Goal: Entertainment & Leisure: Consume media (video, audio)

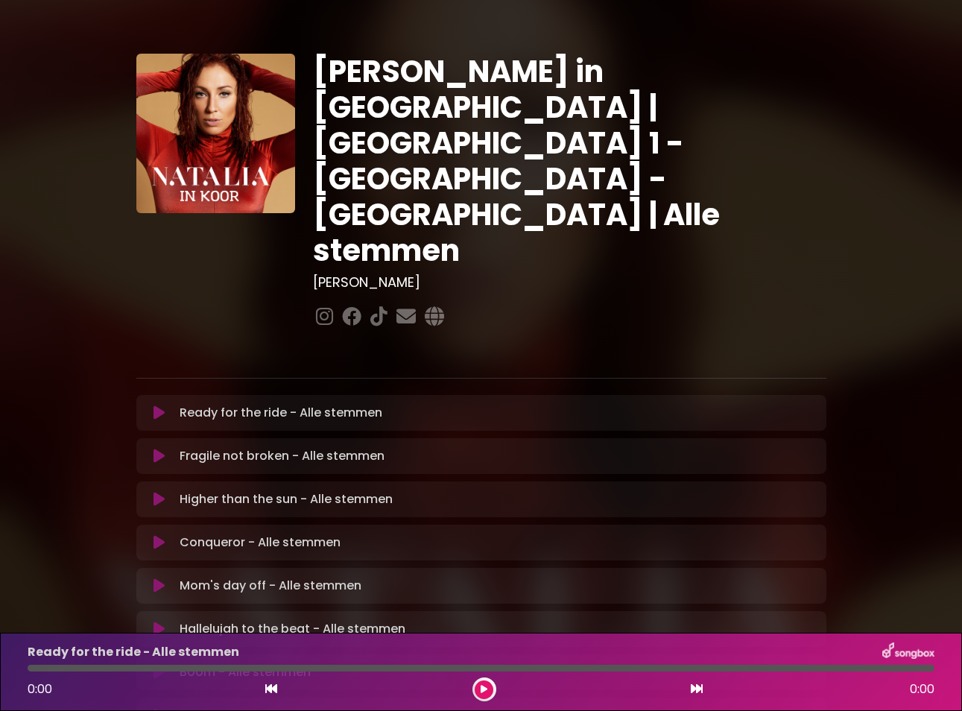
click at [157, 405] on icon at bounding box center [159, 412] width 11 height 15
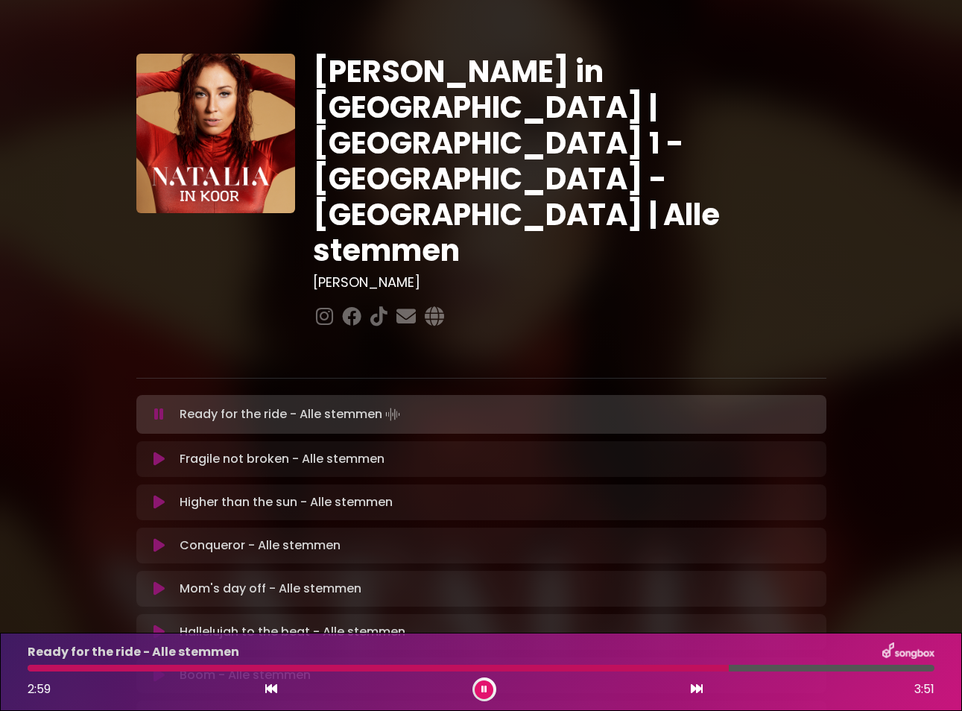
click at [480, 681] on button at bounding box center [484, 690] width 19 height 19
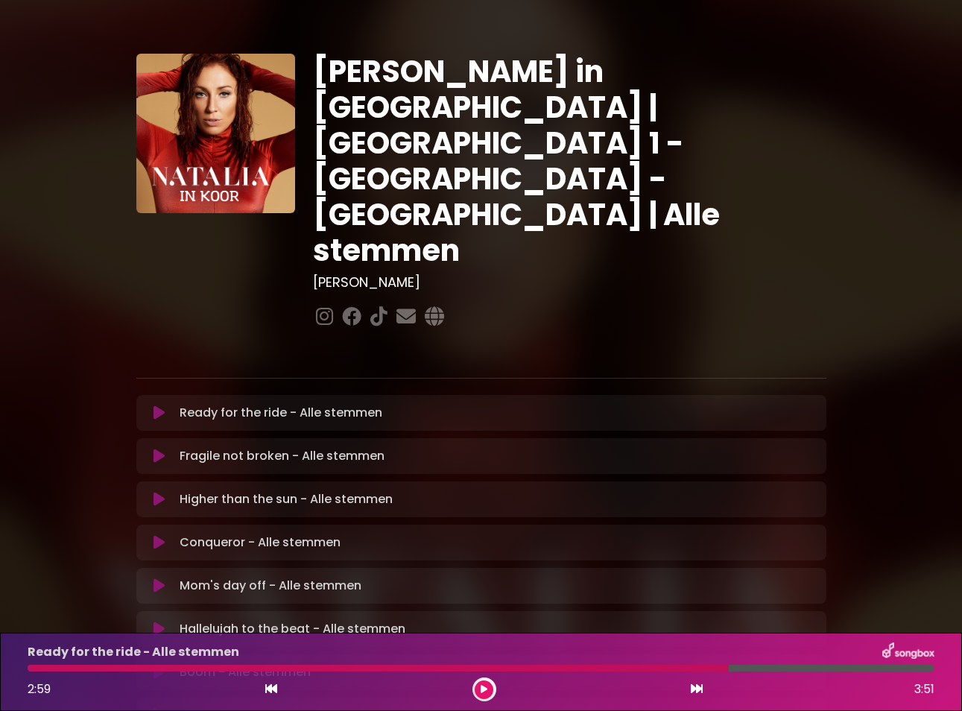
click at [480, 681] on button at bounding box center [484, 690] width 19 height 19
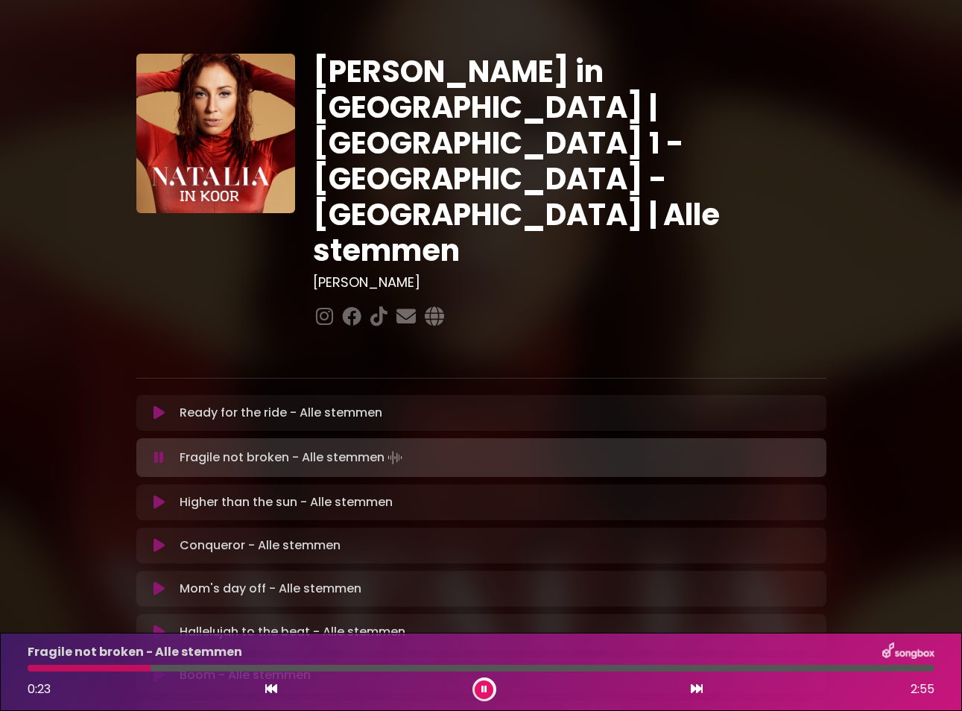
click at [159, 495] on icon at bounding box center [159, 502] width 11 height 15
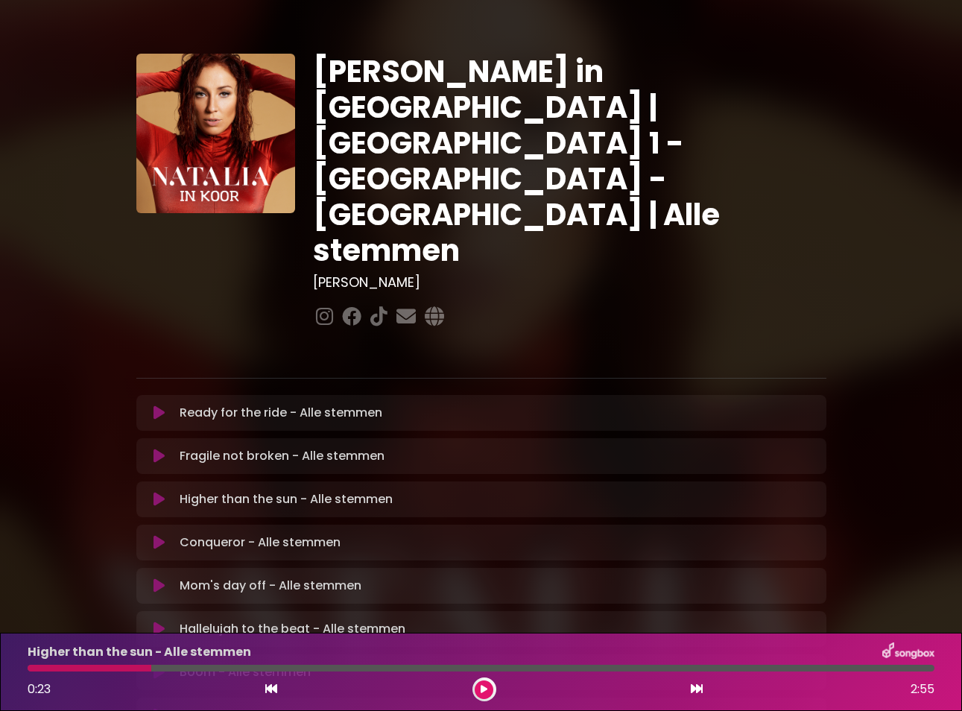
click at [159, 492] on icon at bounding box center [159, 499] width 11 height 15
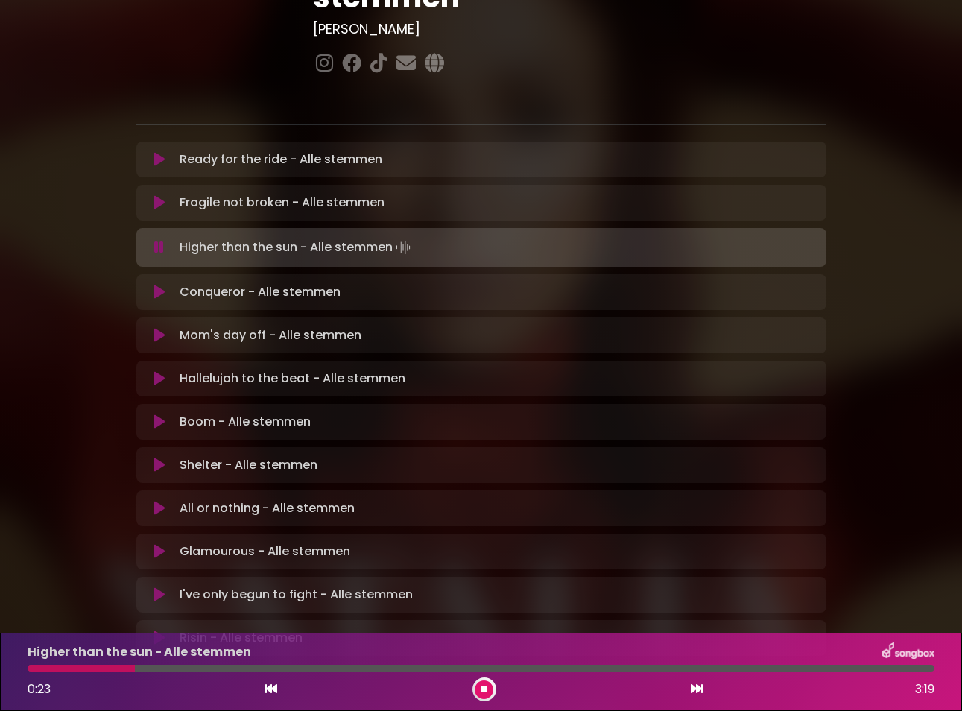
scroll to position [253, 0]
click at [484, 683] on button at bounding box center [484, 690] width 19 height 19
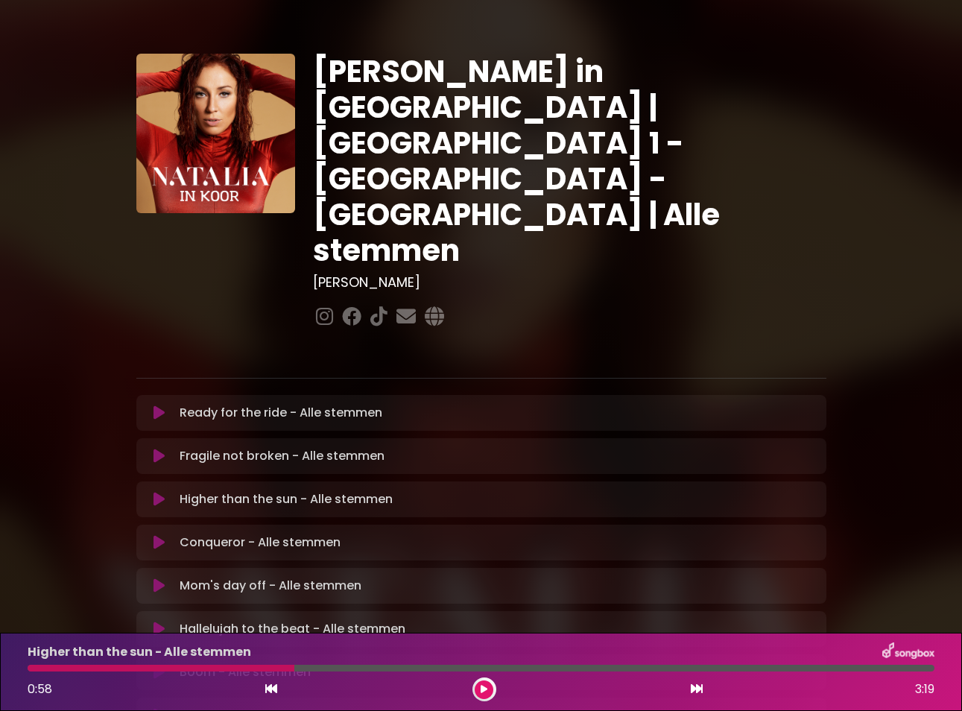
scroll to position [0, 0]
click at [158, 405] on icon at bounding box center [159, 412] width 11 height 15
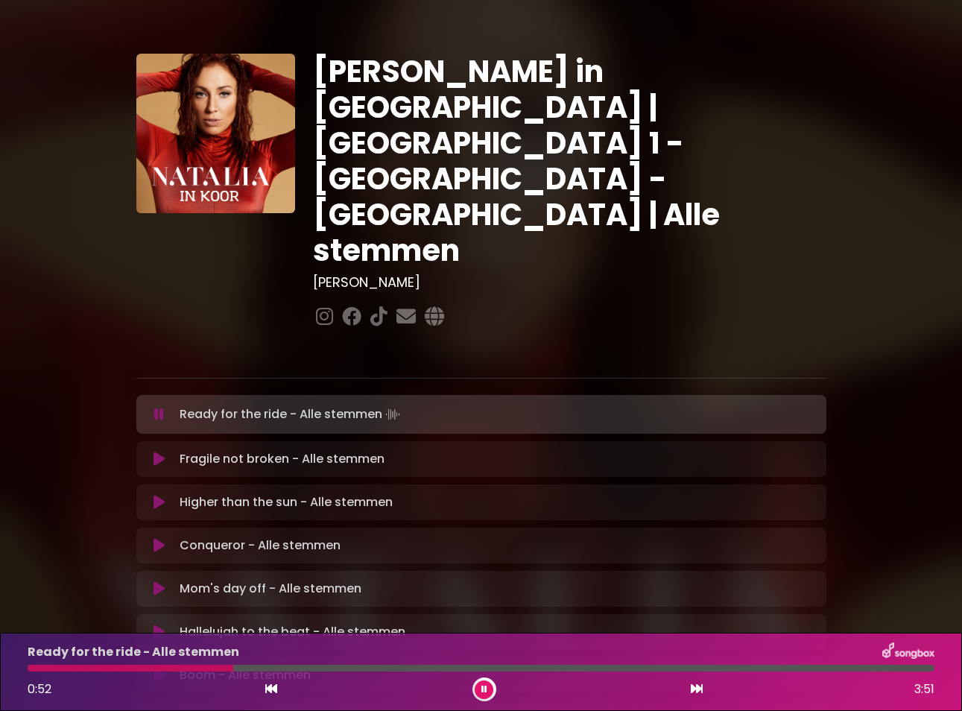
click at [32, 667] on div at bounding box center [131, 668] width 206 height 7
click at [30, 667] on div at bounding box center [32, 668] width 8 height 7
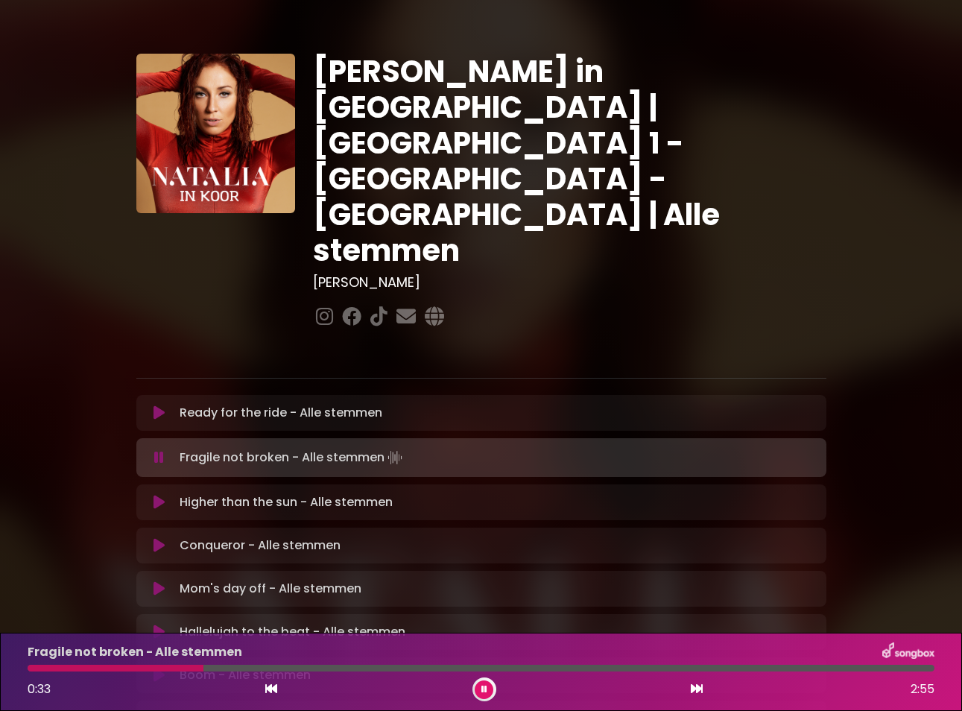
click at [257, 447] on p "Fragile not broken - Alle stemmen Loading Track..." at bounding box center [293, 457] width 226 height 21
drag, startPoint x: 215, startPoint y: 666, endPoint x: 31, endPoint y: 674, distance: 183.5
click at [31, 674] on div "Fragile not broken - Alle stemmen 0:36 2:55" at bounding box center [481, 672] width 925 height 59
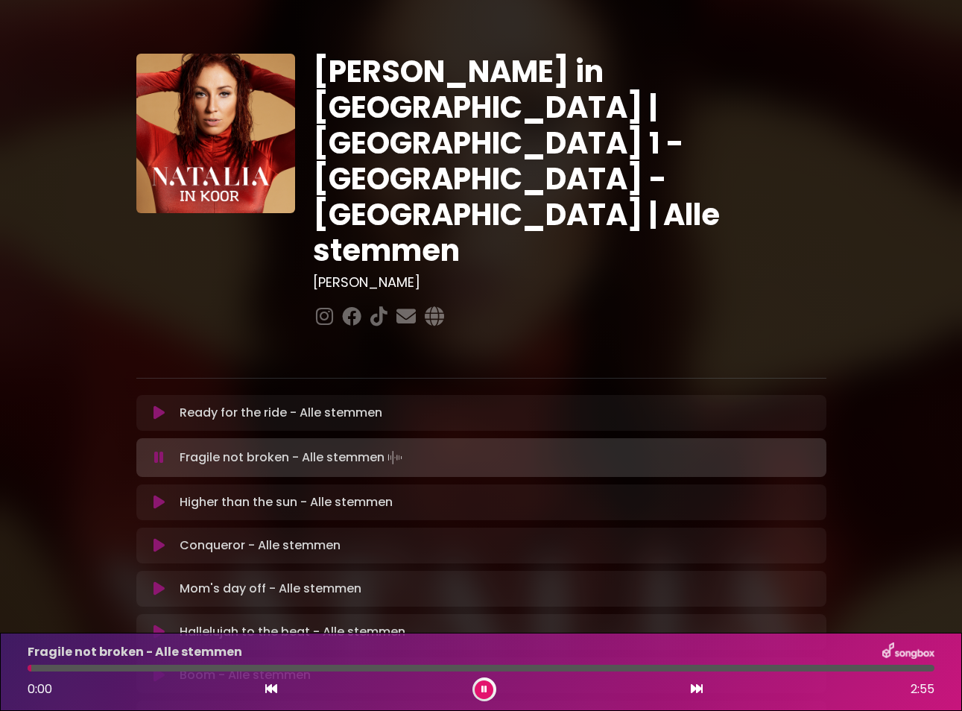
click at [31, 674] on div "Fragile not broken - Alle stemmen 0:00 2:55" at bounding box center [481, 672] width 925 height 59
click at [31, 672] on div "Fragile not broken - Alle stemmen 0:36 2:55" at bounding box center [481, 672] width 925 height 59
click at [31, 666] on div at bounding box center [126, 668] width 197 height 7
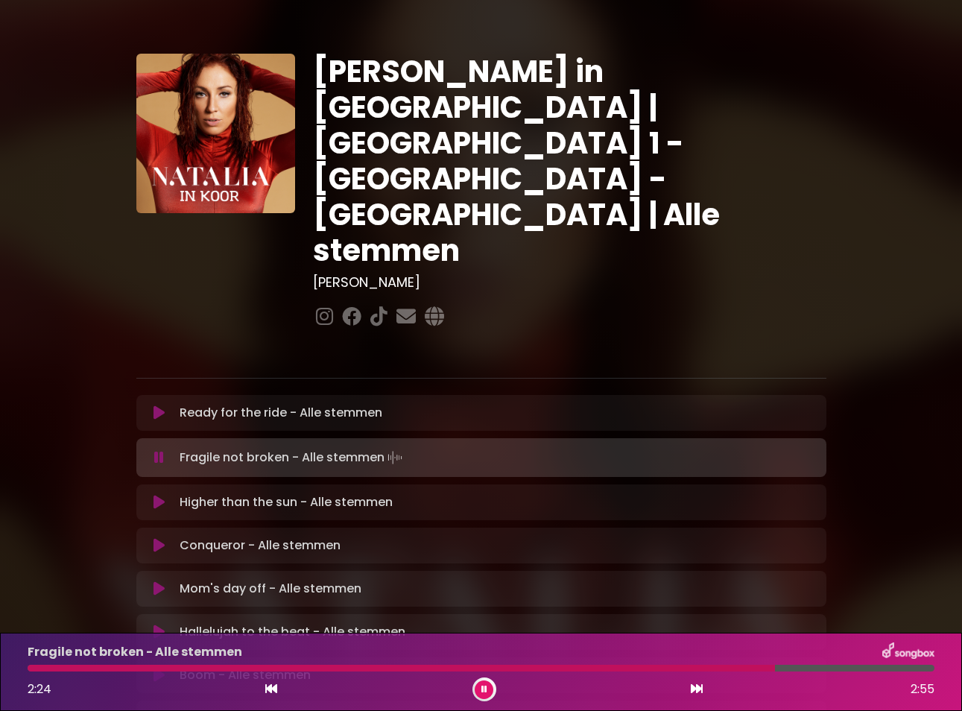
click at [161, 450] on icon at bounding box center [159, 457] width 10 height 15
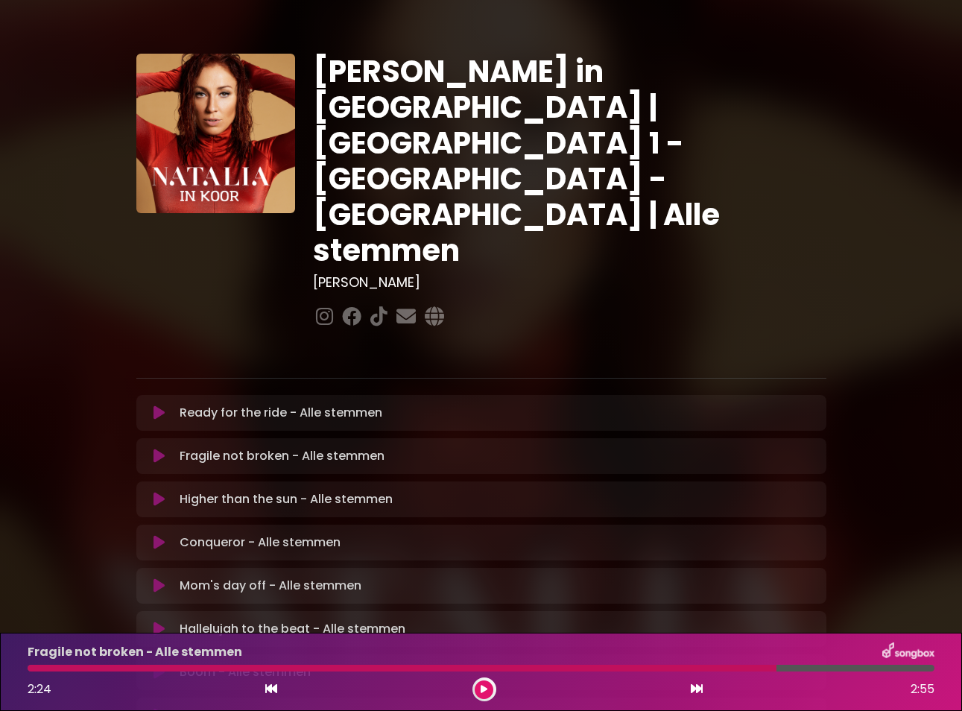
click at [487, 684] on button at bounding box center [484, 690] width 19 height 19
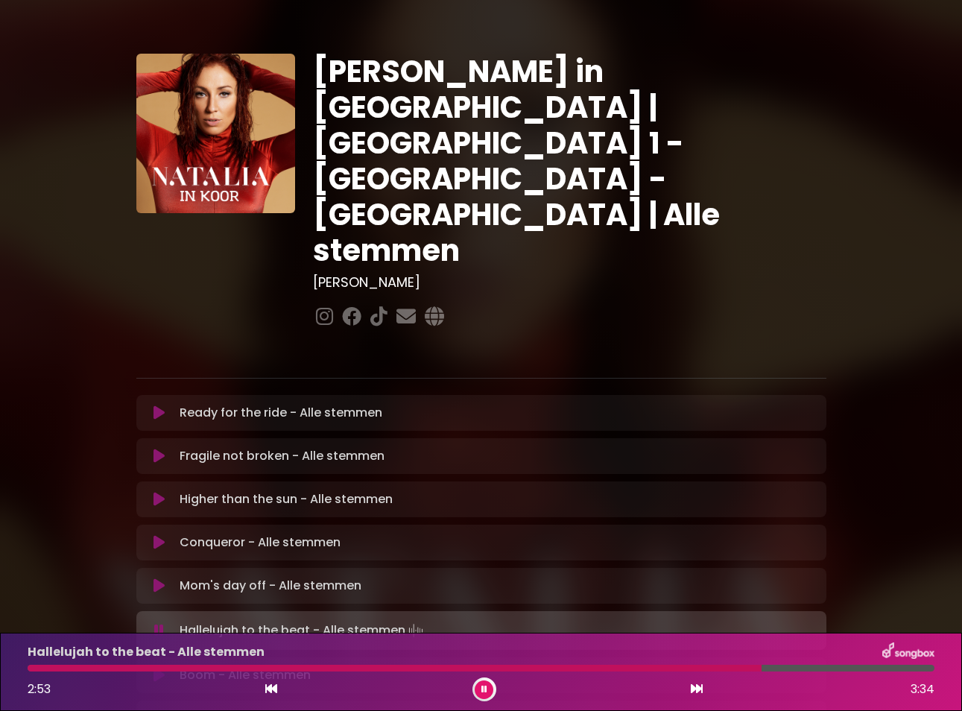
click at [746, 668] on div at bounding box center [395, 668] width 734 height 7
click at [746, 668] on div at bounding box center [387, 668] width 719 height 7
click at [734, 666] on div at bounding box center [390, 668] width 725 height 7
click at [719, 669] on div at bounding box center [391, 668] width 727 height 7
click at [719, 669] on div at bounding box center [386, 668] width 717 height 7
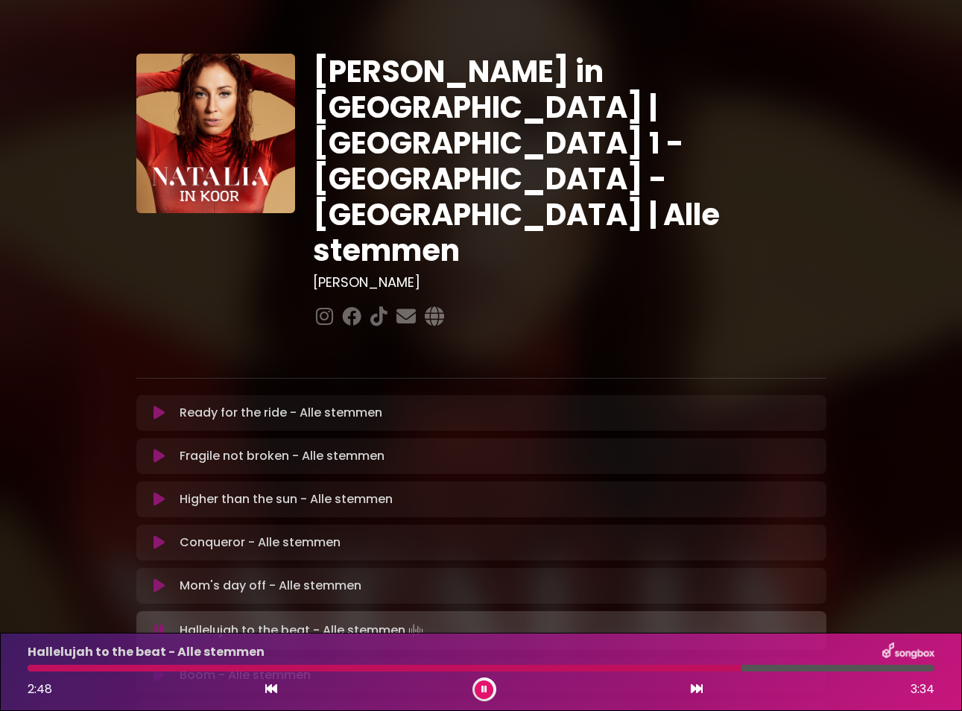
click at [719, 669] on div at bounding box center [385, 668] width 714 height 7
click at [719, 669] on div at bounding box center [385, 668] width 715 height 7
click at [719, 669] on div at bounding box center [384, 668] width 713 height 7
click at [719, 669] on div at bounding box center [390, 668] width 725 height 7
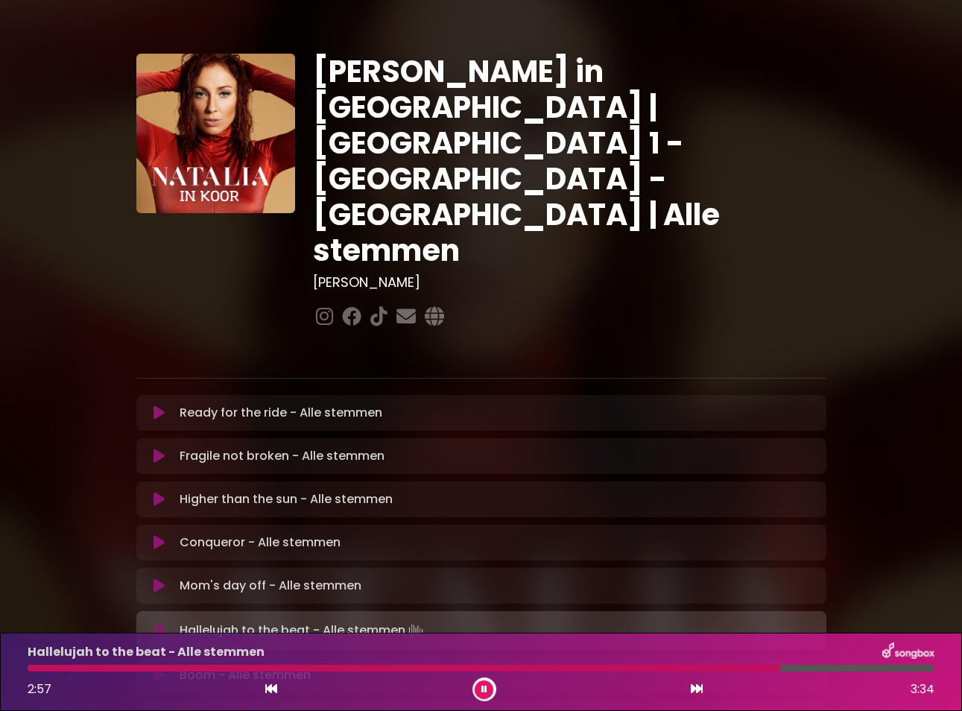
click at [484, 687] on icon at bounding box center [485, 689] width 6 height 9
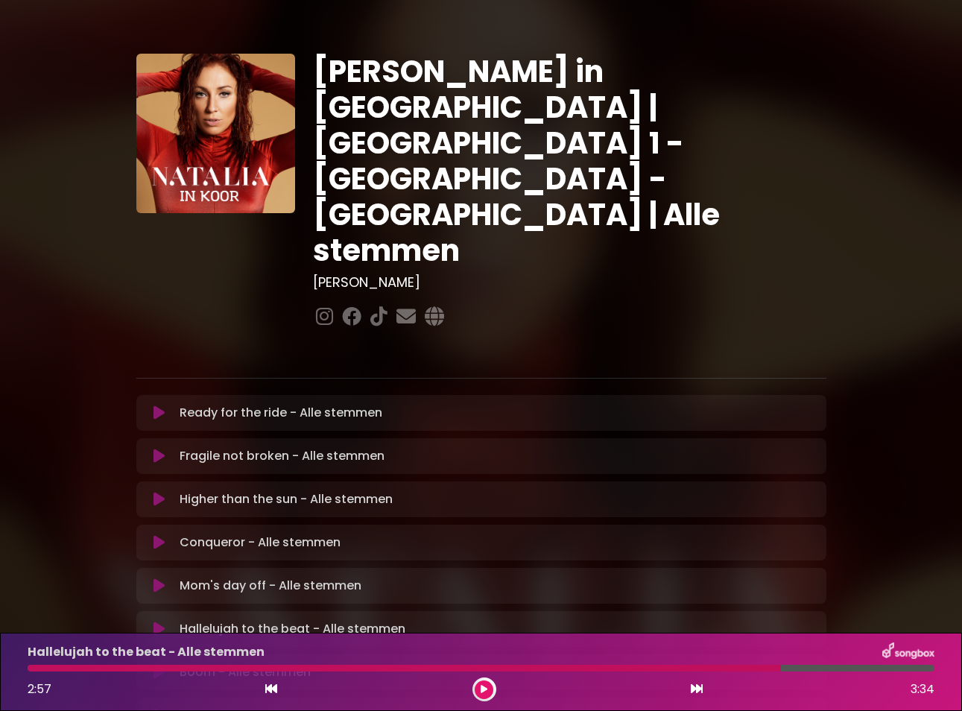
click at [484, 687] on icon at bounding box center [484, 689] width 7 height 9
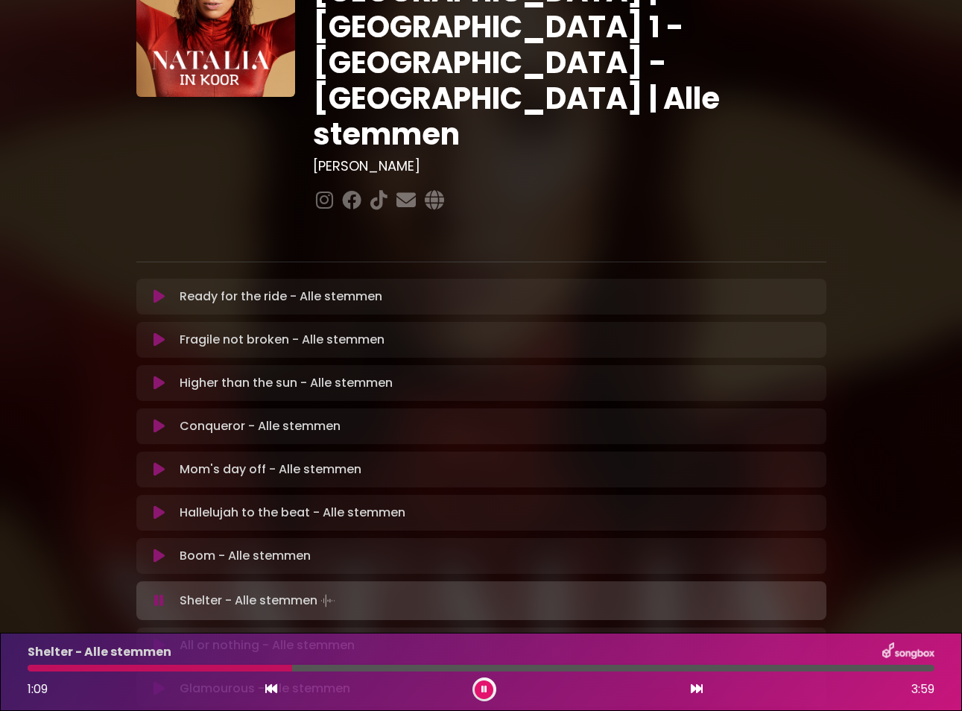
scroll to position [119, 0]
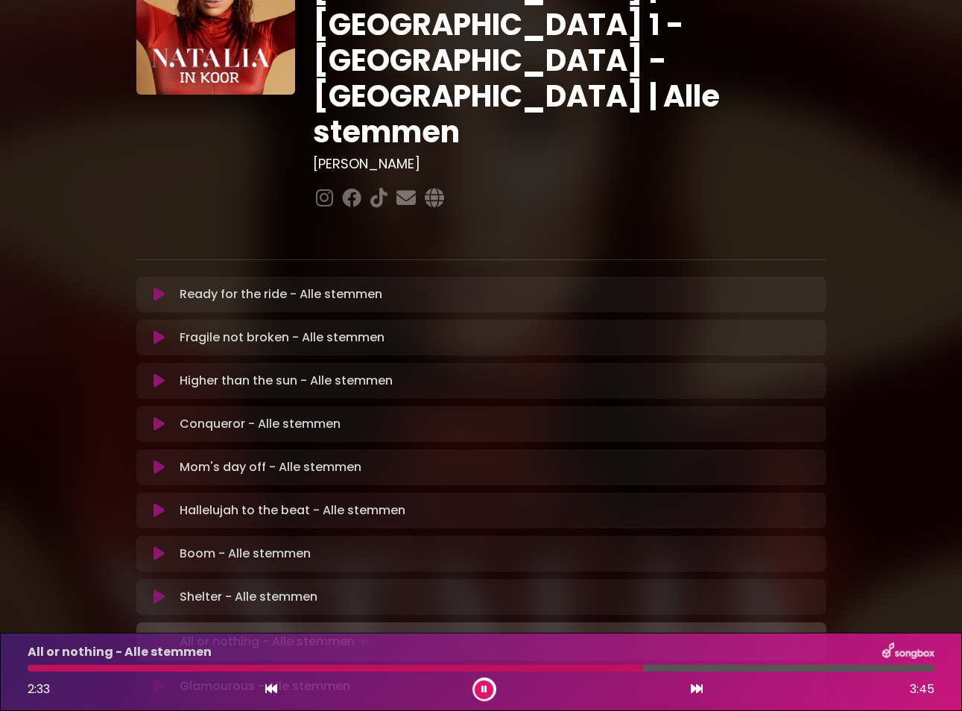
click at [560, 666] on div at bounding box center [336, 668] width 616 height 7
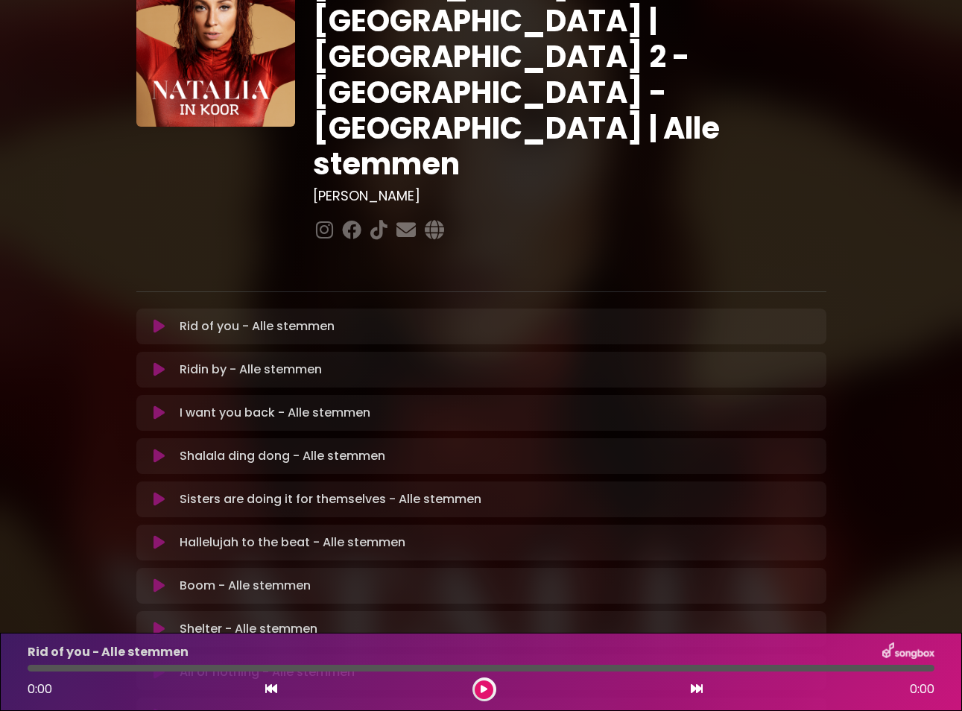
scroll to position [83, 0]
